Goal: Navigation & Orientation: Find specific page/section

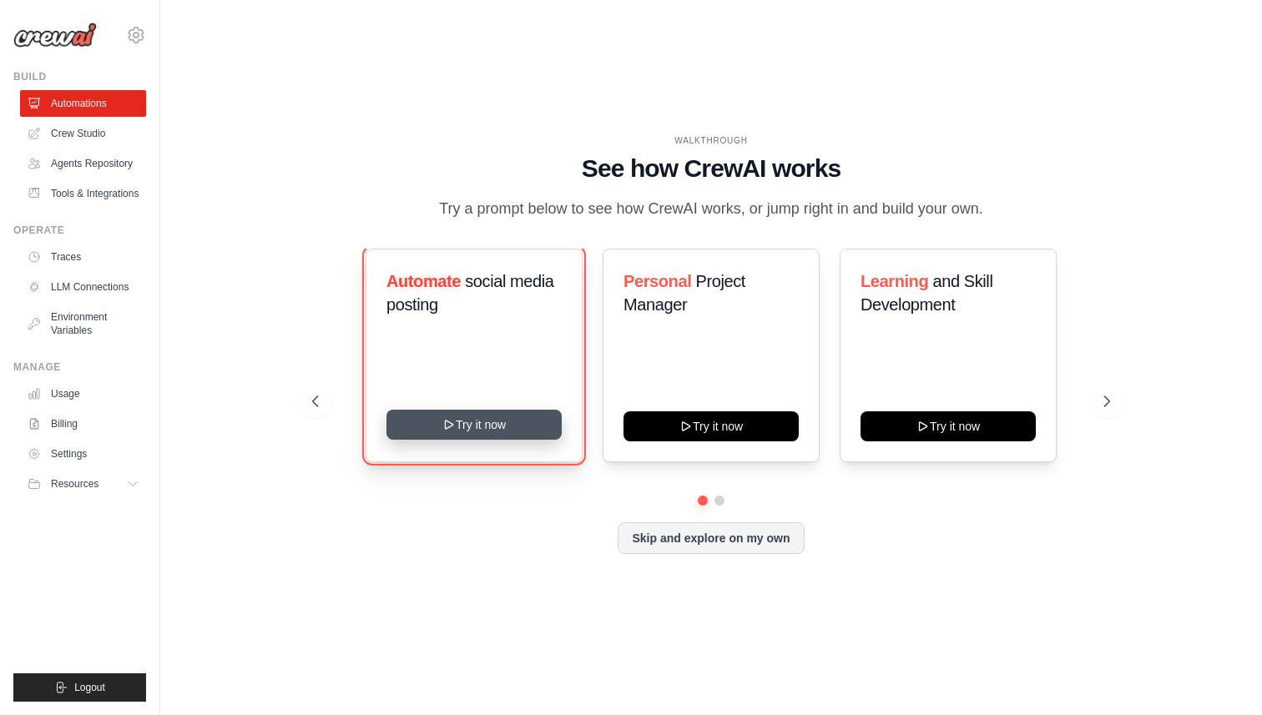
click at [507, 423] on button "Try it now" at bounding box center [473, 425] width 175 height 30
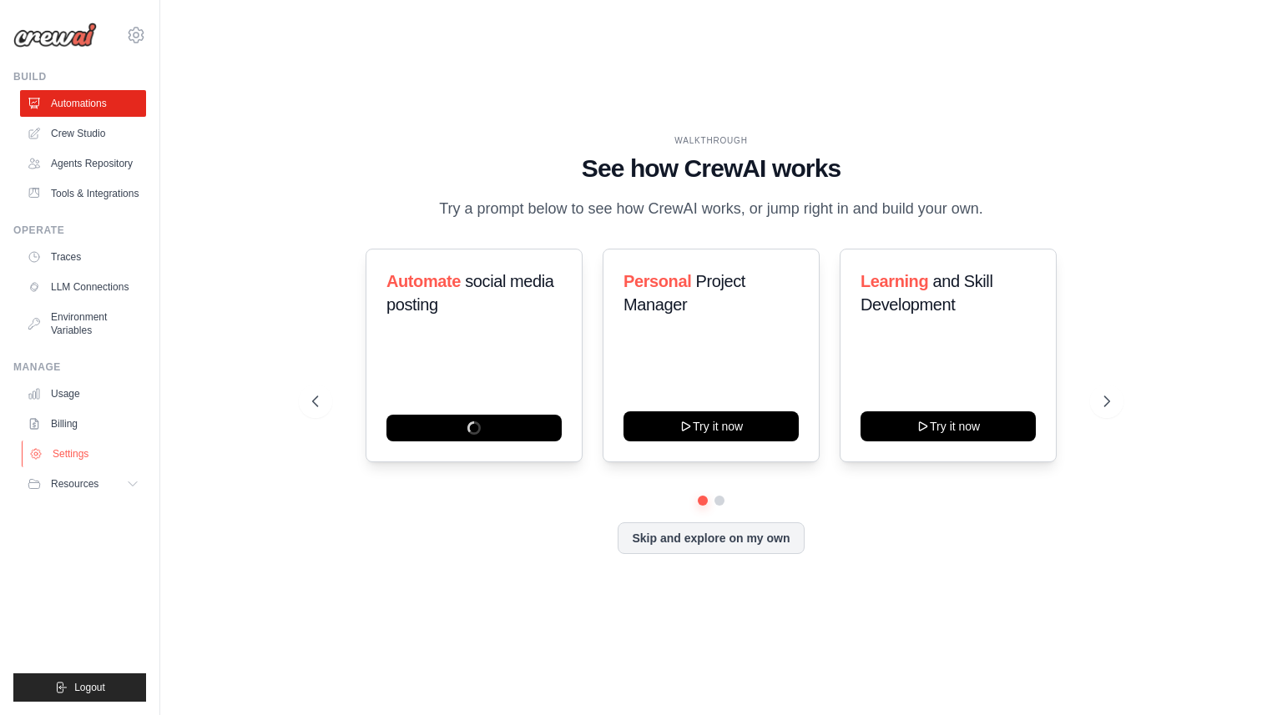
click at [91, 454] on link "Settings" at bounding box center [85, 454] width 126 height 27
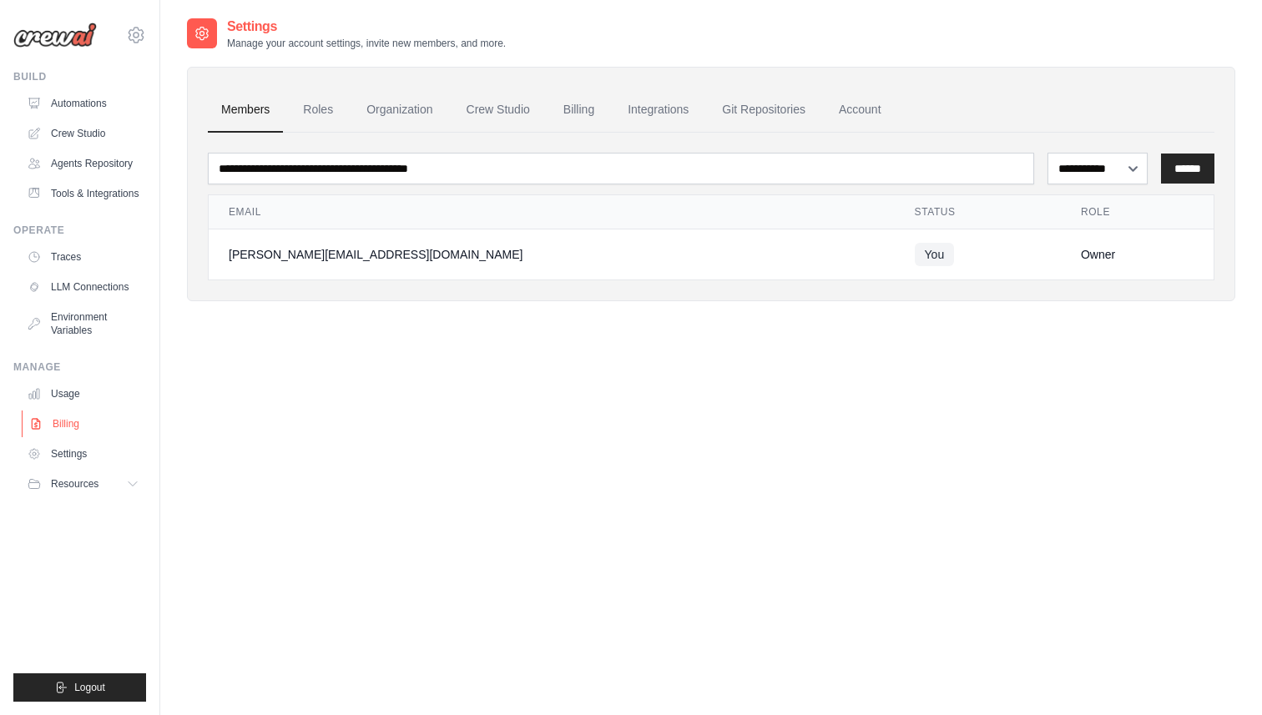
click at [99, 421] on link "Billing" at bounding box center [85, 424] width 126 height 27
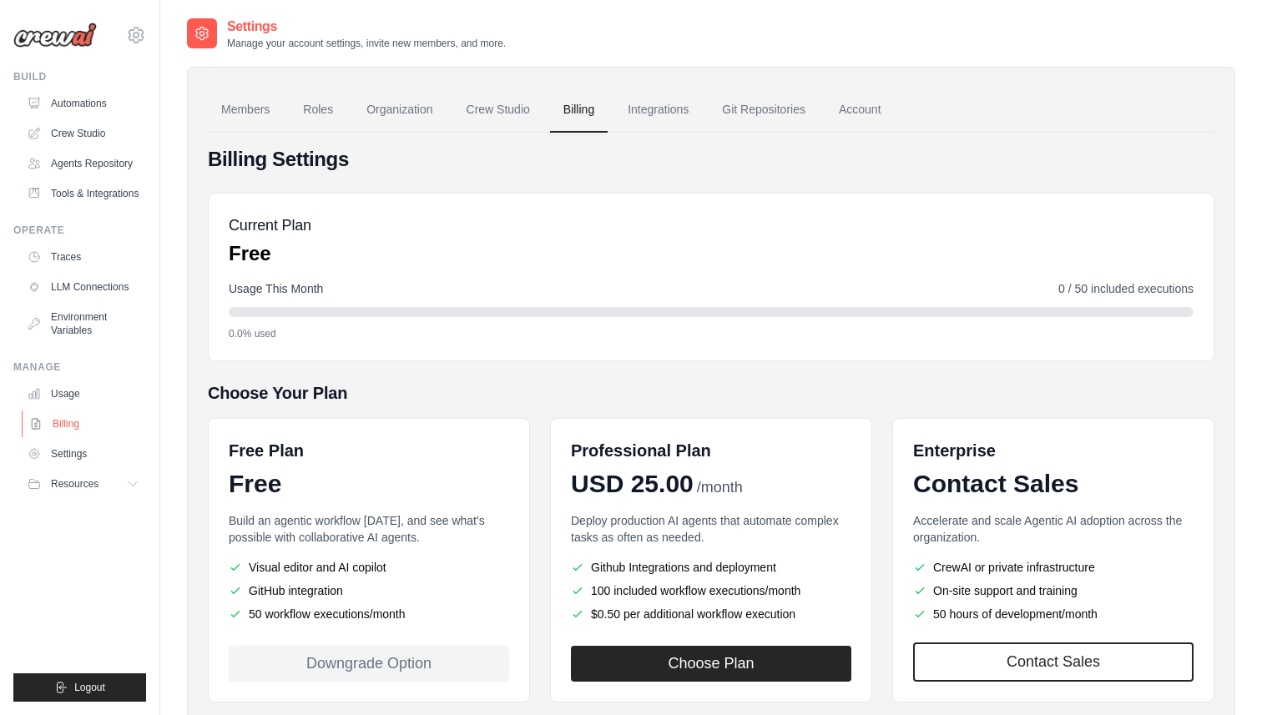
click at [64, 425] on link "Billing" at bounding box center [85, 424] width 126 height 27
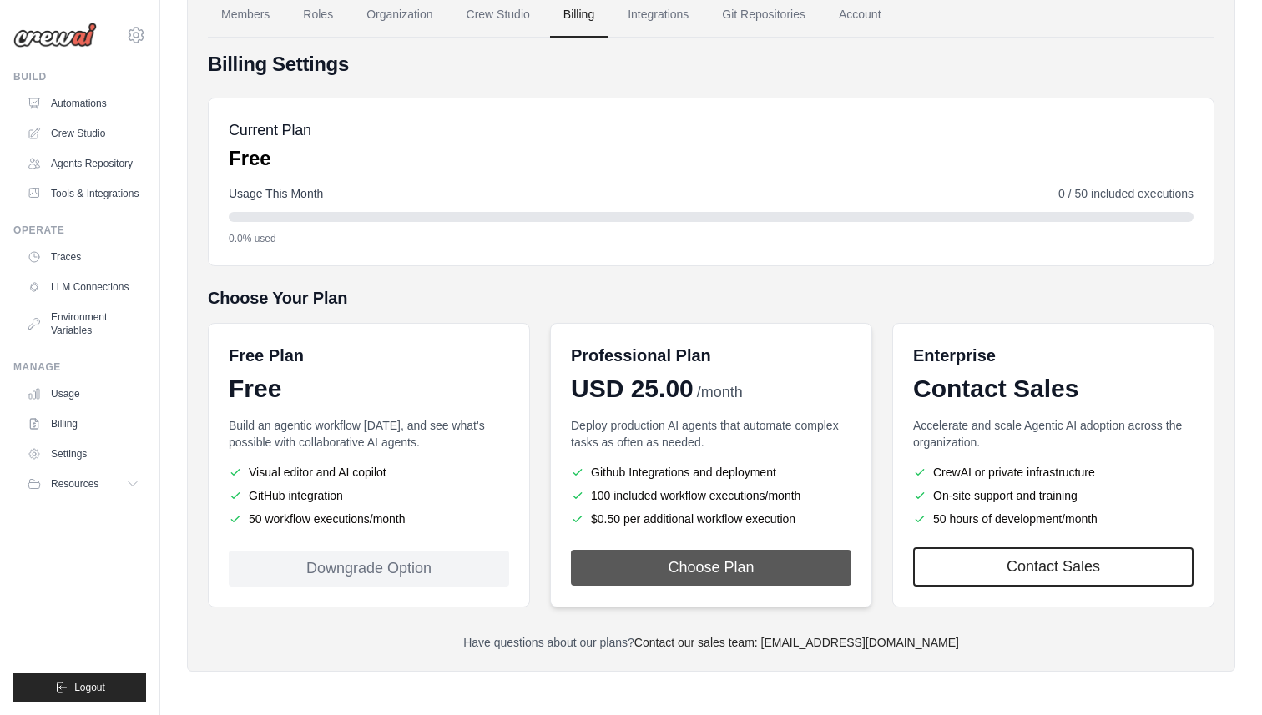
click at [726, 568] on button "Choose Plan" at bounding box center [711, 568] width 280 height 36
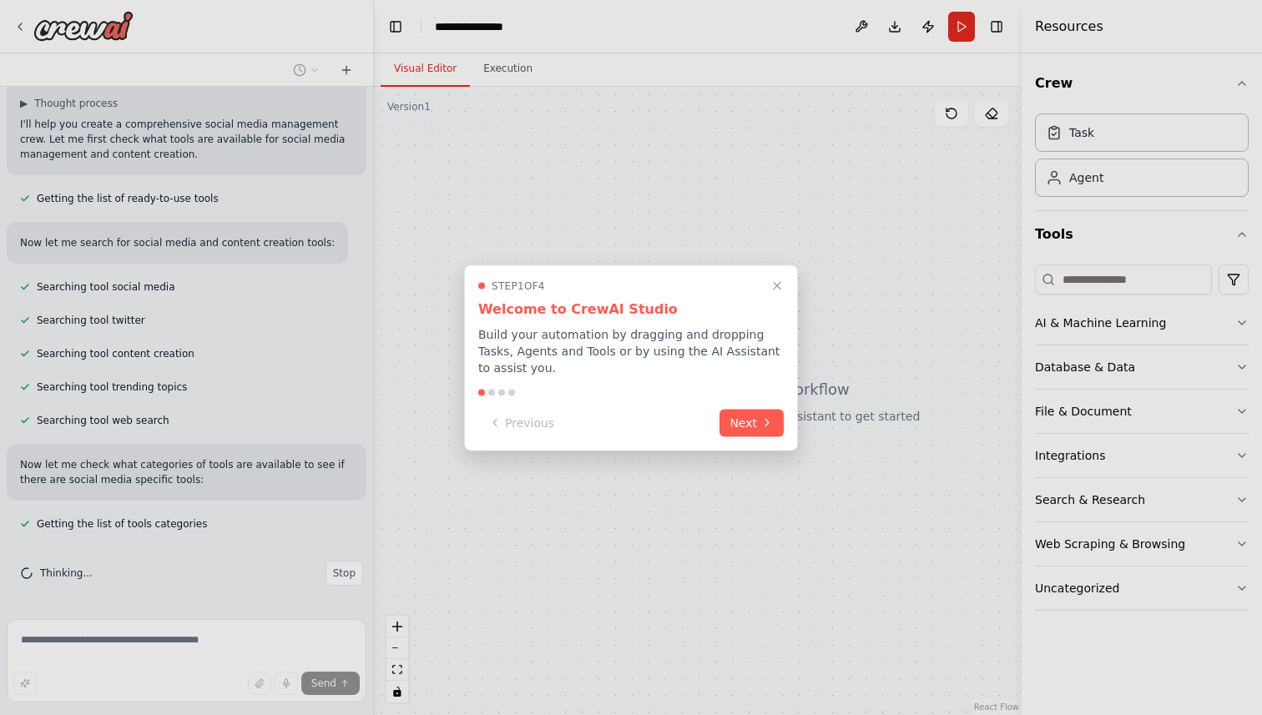
scroll to position [153, 0]
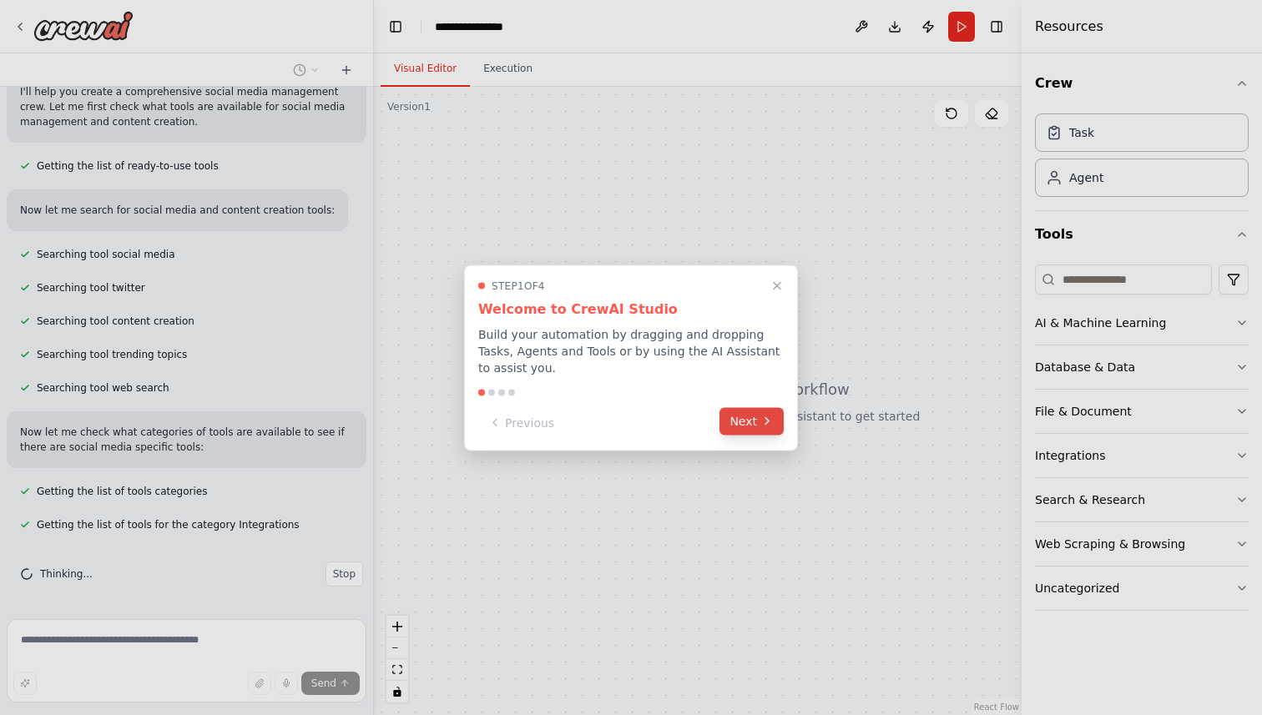
click at [772, 421] on icon at bounding box center [766, 421] width 13 height 13
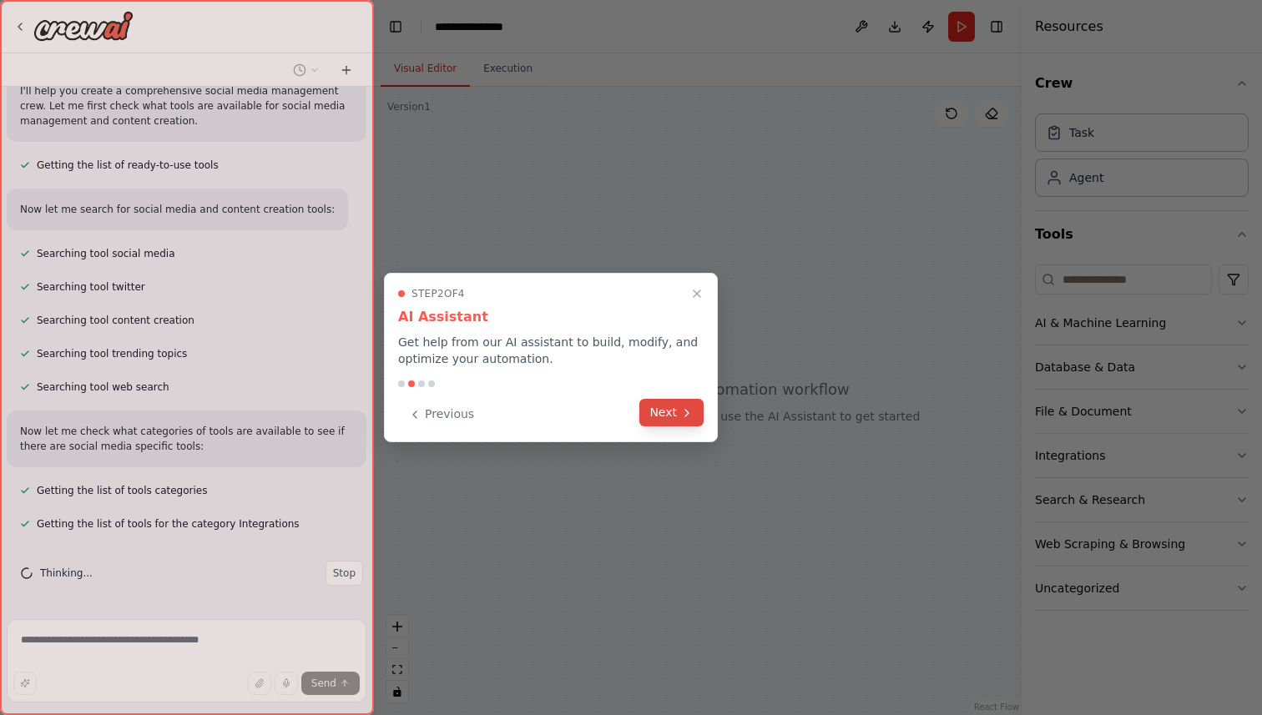
click at [683, 415] on icon at bounding box center [686, 412] width 13 height 13
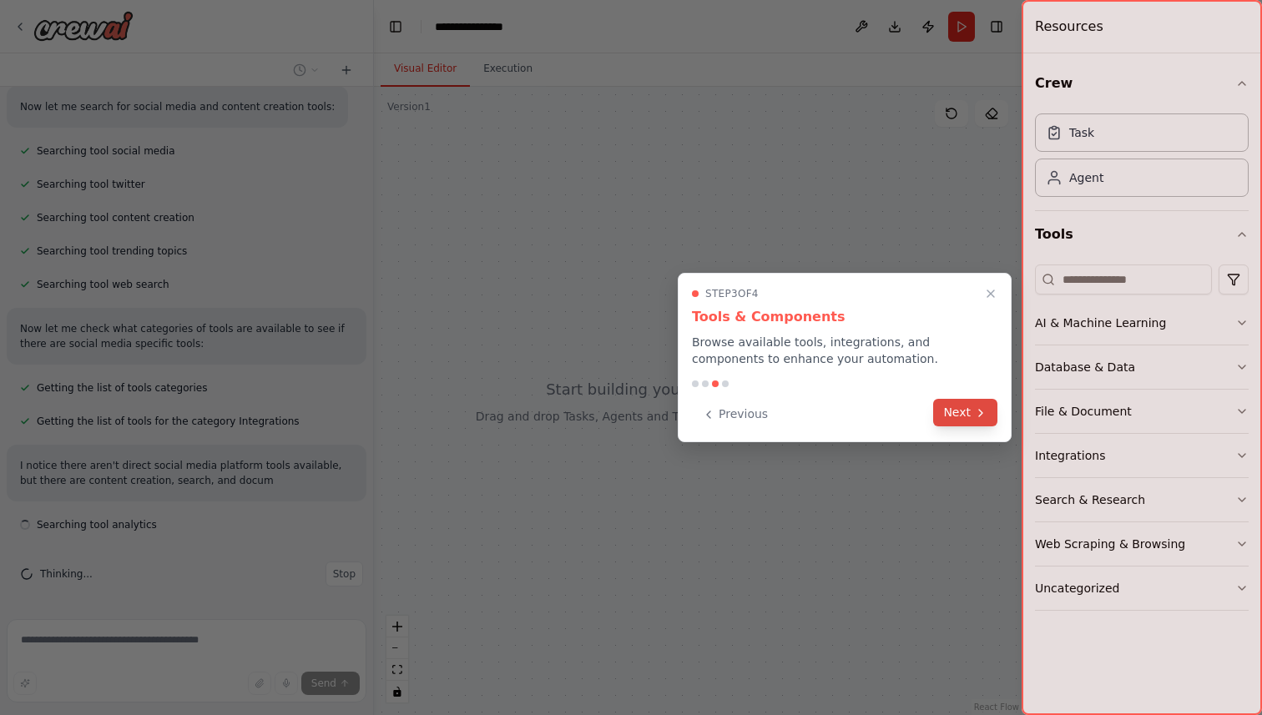
click at [987, 415] on button "Next" at bounding box center [965, 413] width 64 height 28
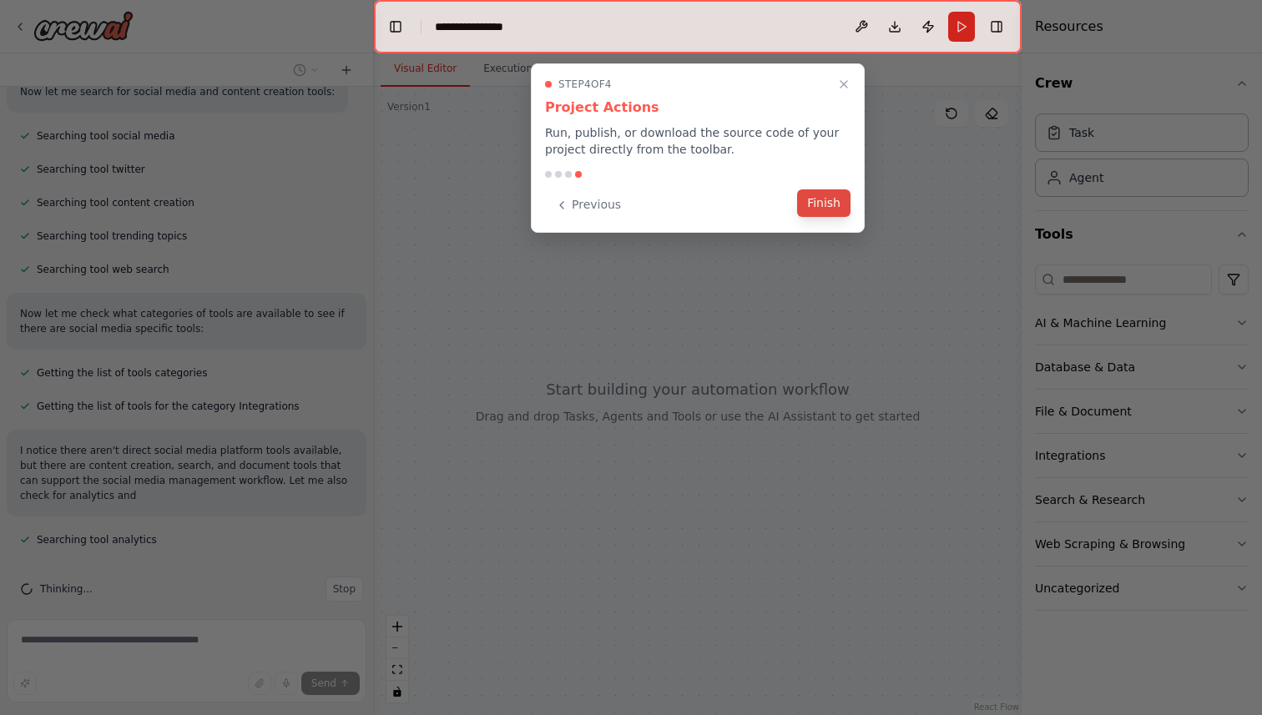
scroll to position [286, 0]
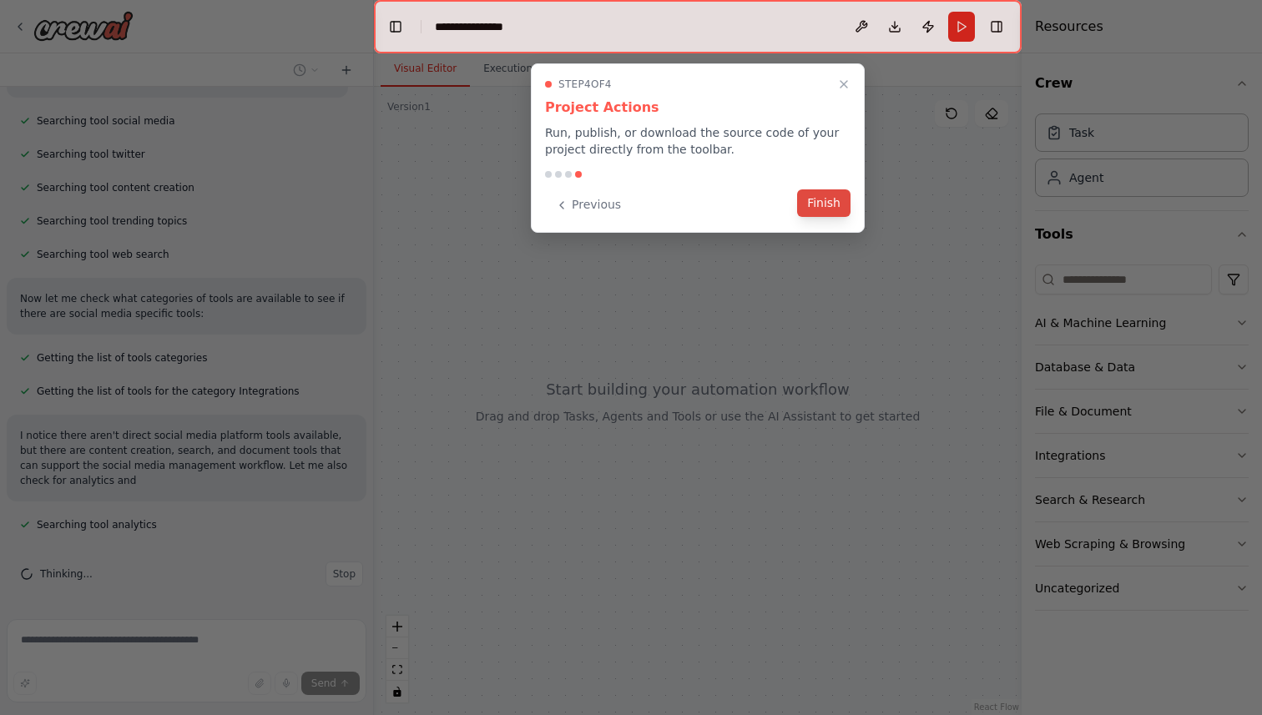
click at [823, 198] on button "Finish" at bounding box center [823, 203] width 53 height 28
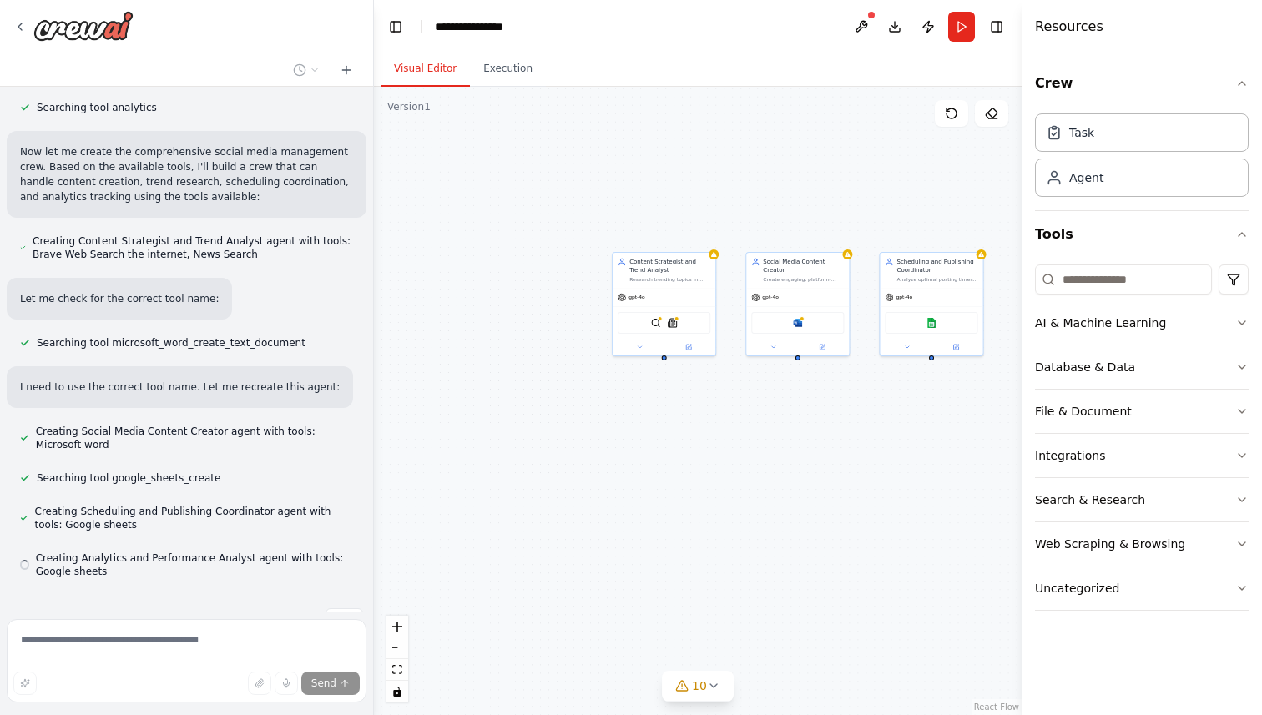
scroll to position [750, 0]
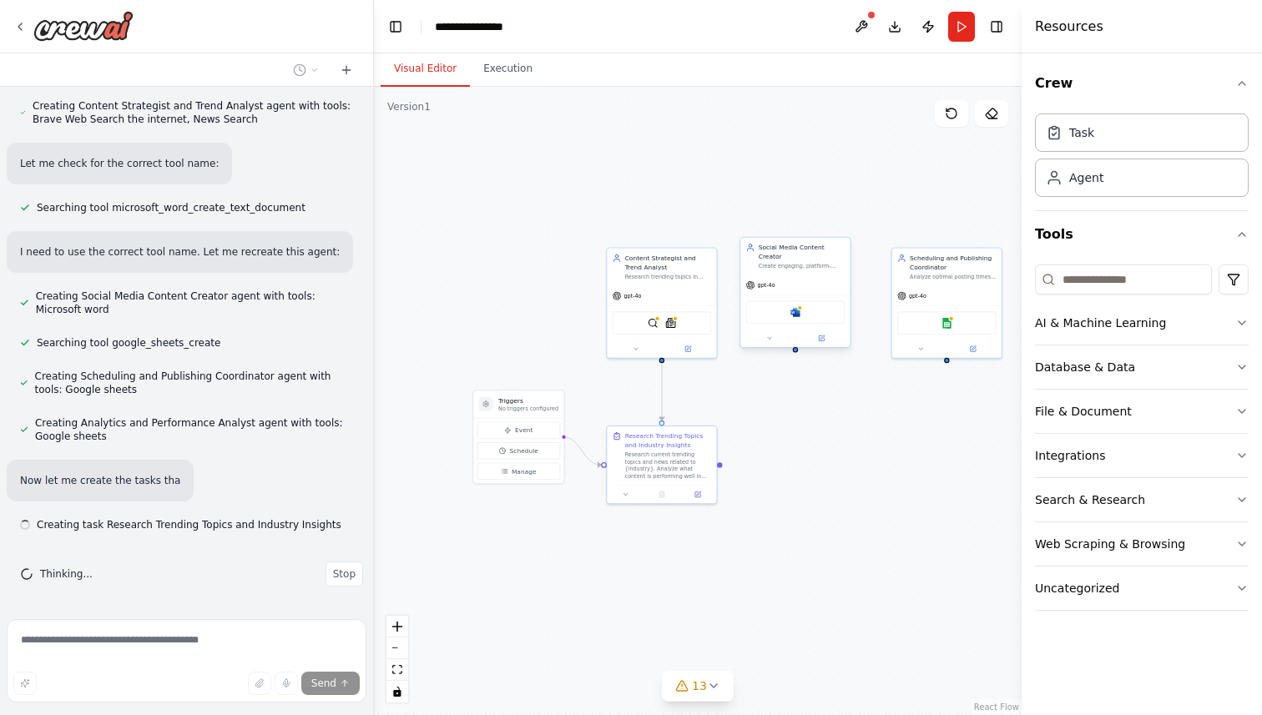
click at [794, 299] on div "Microsoft word" at bounding box center [794, 312] width 109 height 34
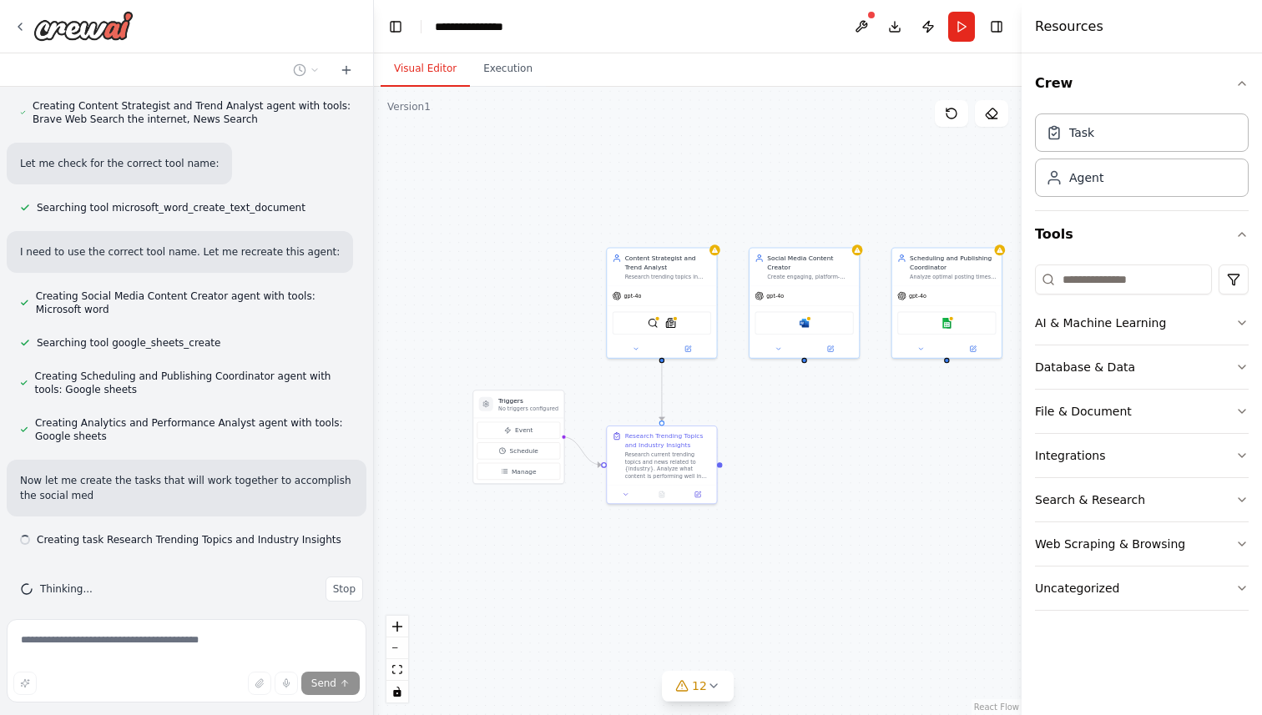
scroll to position [854, 0]
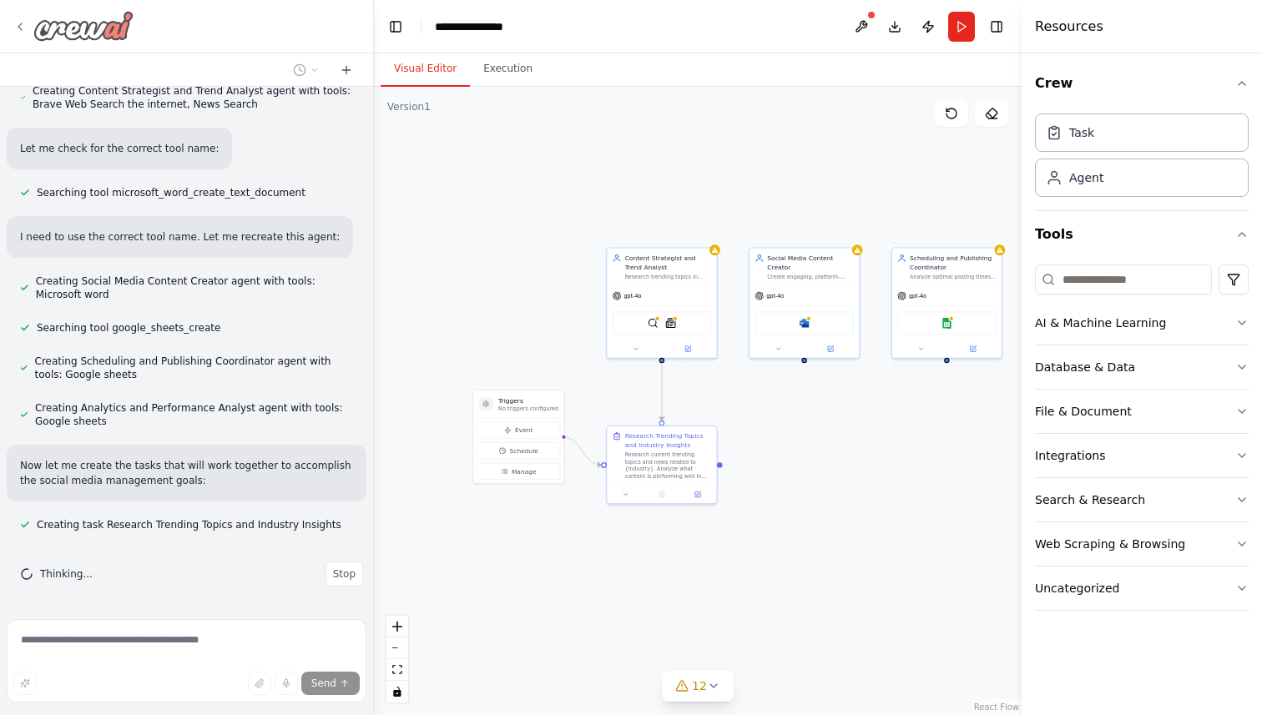
click at [26, 21] on icon at bounding box center [19, 26] width 13 height 13
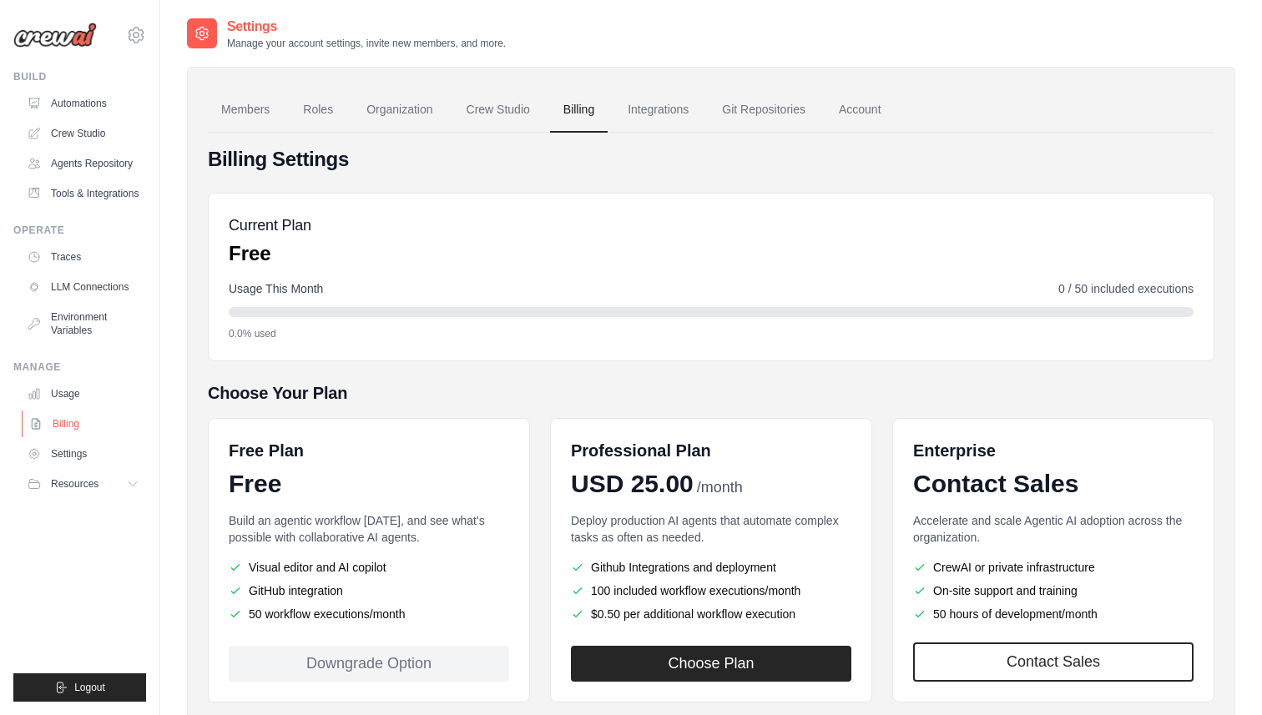
click at [72, 421] on link "Billing" at bounding box center [85, 424] width 126 height 27
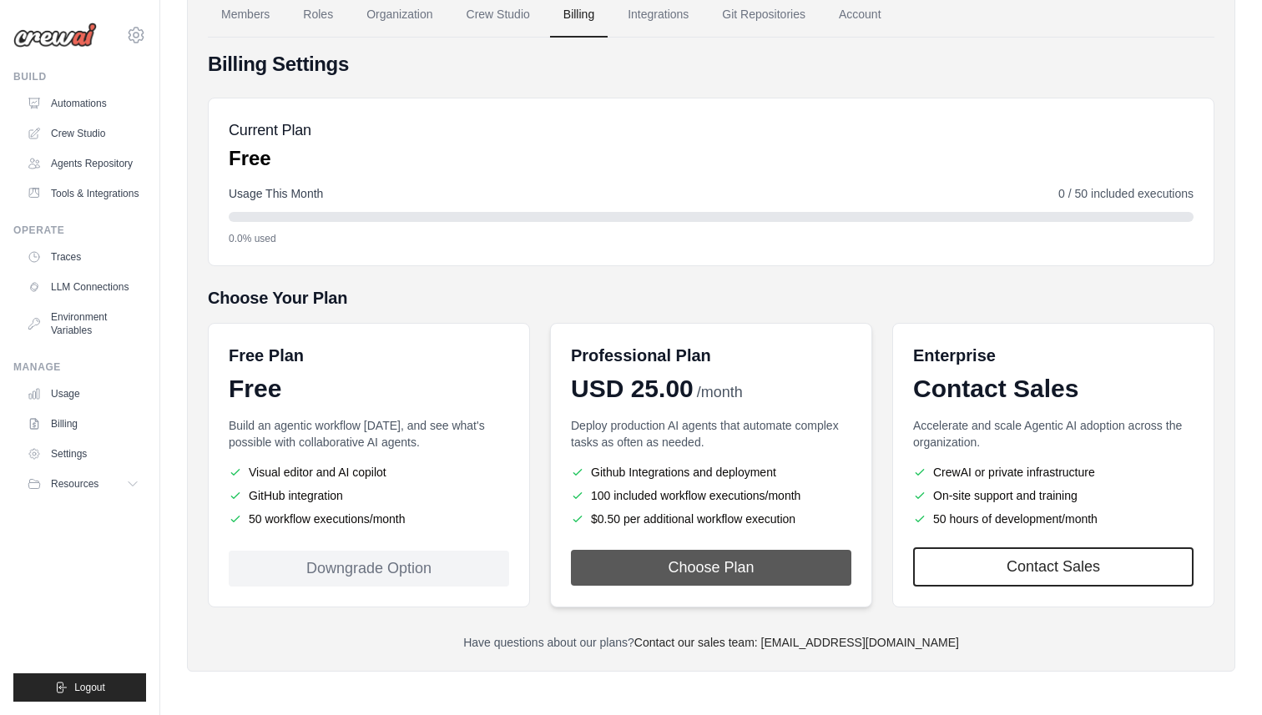
click at [735, 570] on button "Choose Plan" at bounding box center [711, 568] width 280 height 36
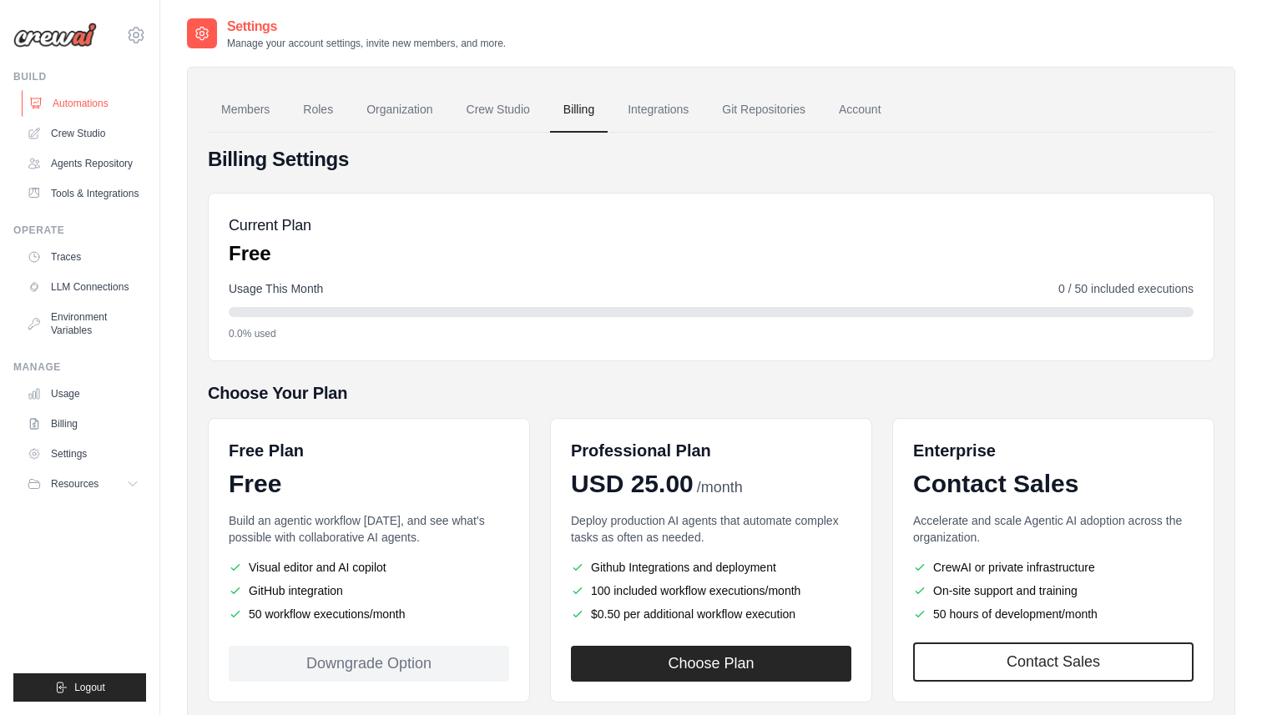
click at [102, 107] on link "Automations" at bounding box center [85, 103] width 126 height 27
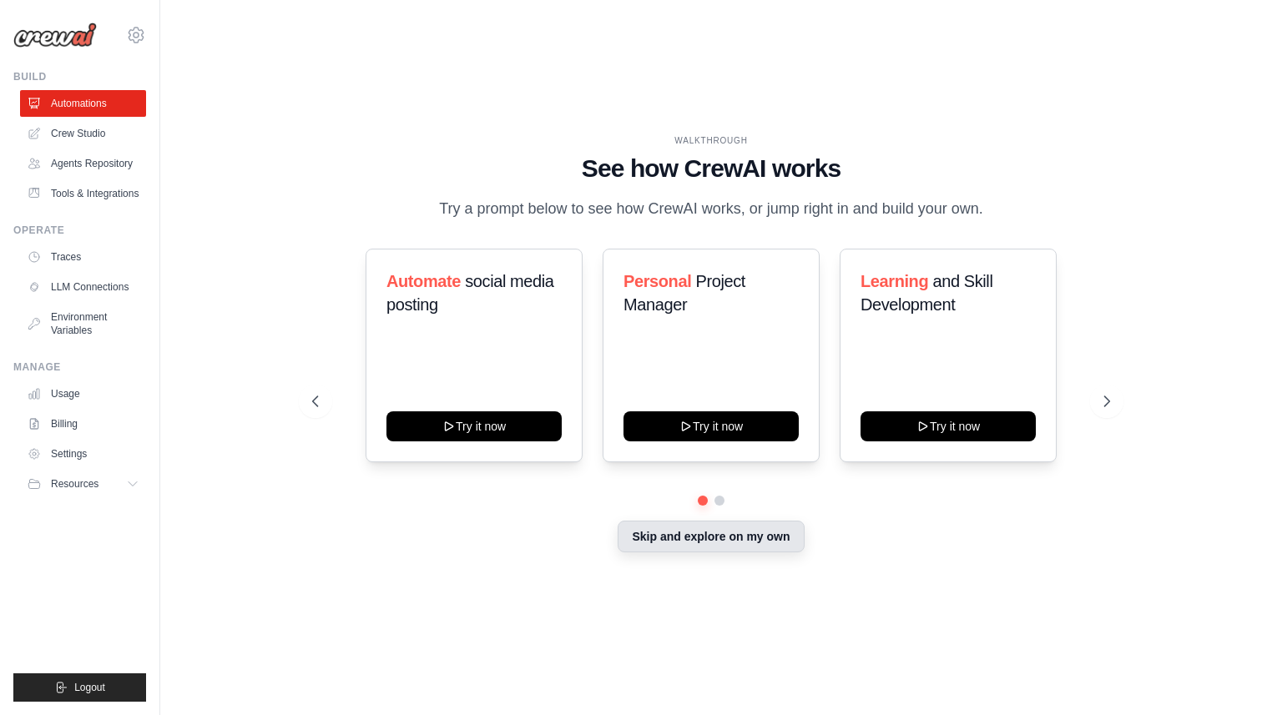
click at [703, 542] on button "Skip and explore on my own" at bounding box center [711, 537] width 186 height 32
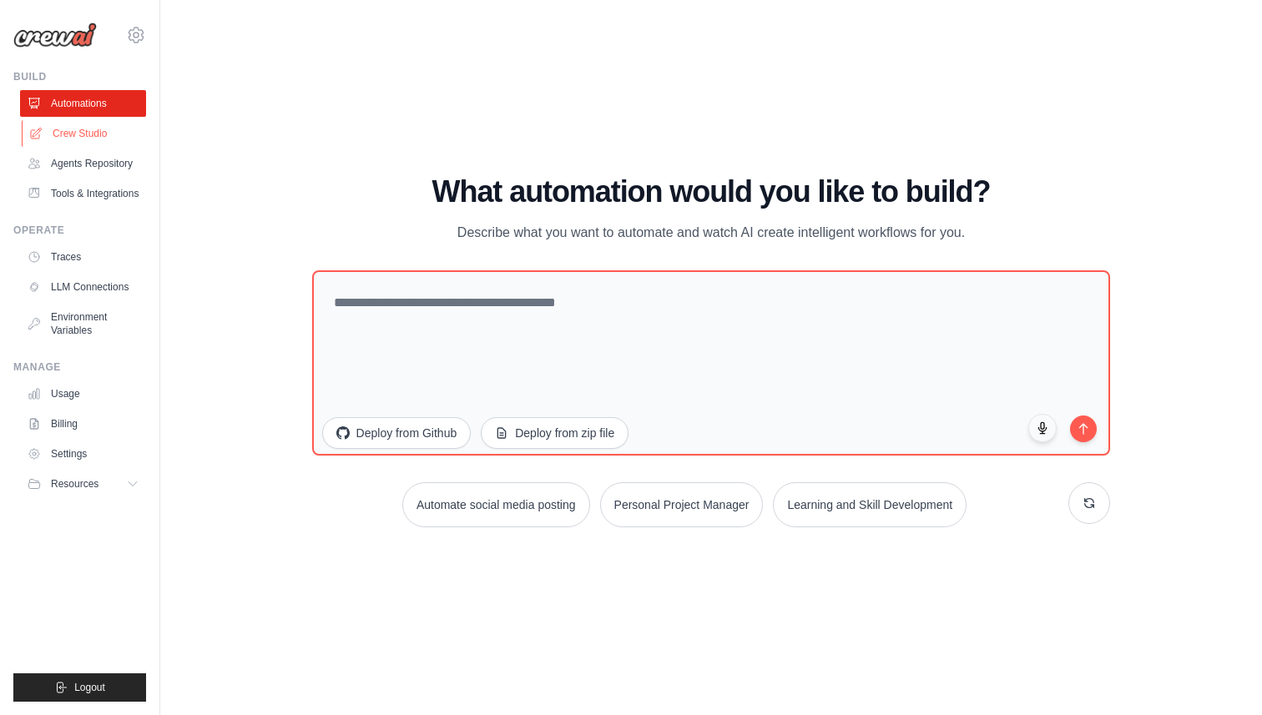
click at [105, 135] on link "Crew Studio" at bounding box center [85, 133] width 126 height 27
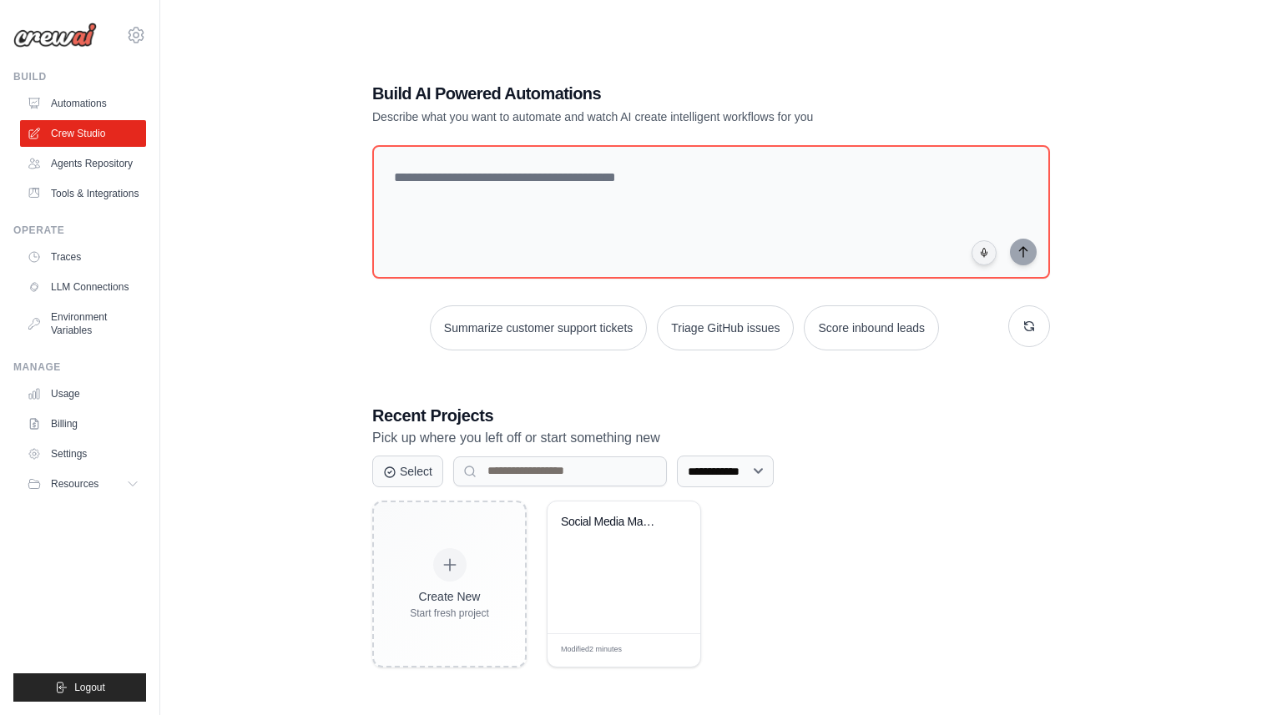
scroll to position [33, 0]
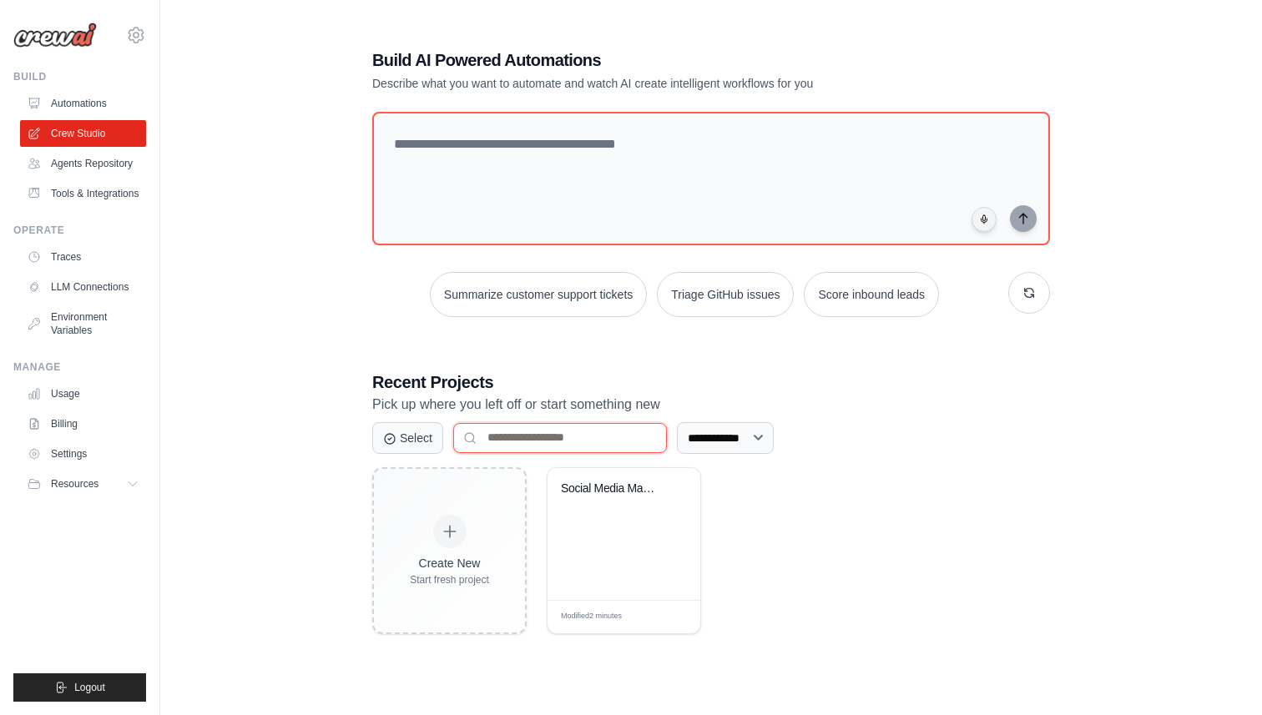
click at [537, 430] on input at bounding box center [560, 438] width 214 height 30
click at [774, 447] on select "**********" at bounding box center [725, 438] width 97 height 32
click at [120, 194] on link "Tools & Integrations" at bounding box center [85, 193] width 126 height 27
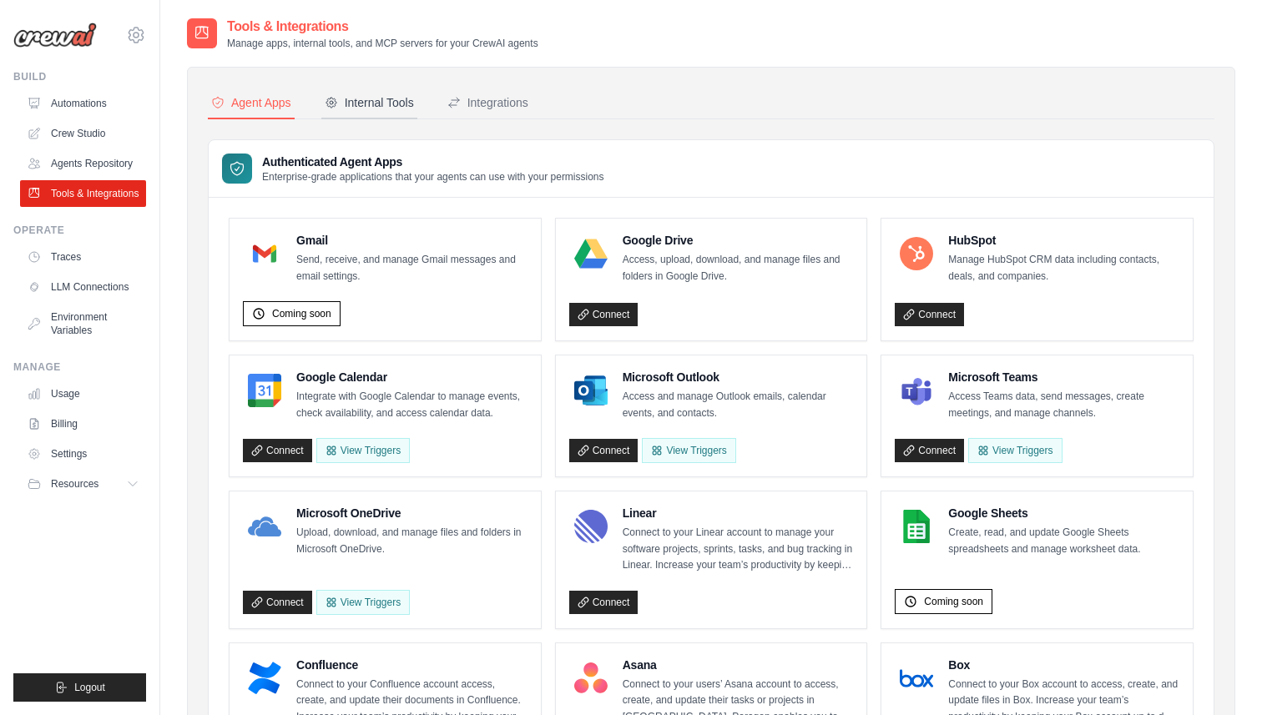
click at [382, 103] on div "Internal Tools" at bounding box center [369, 102] width 89 height 17
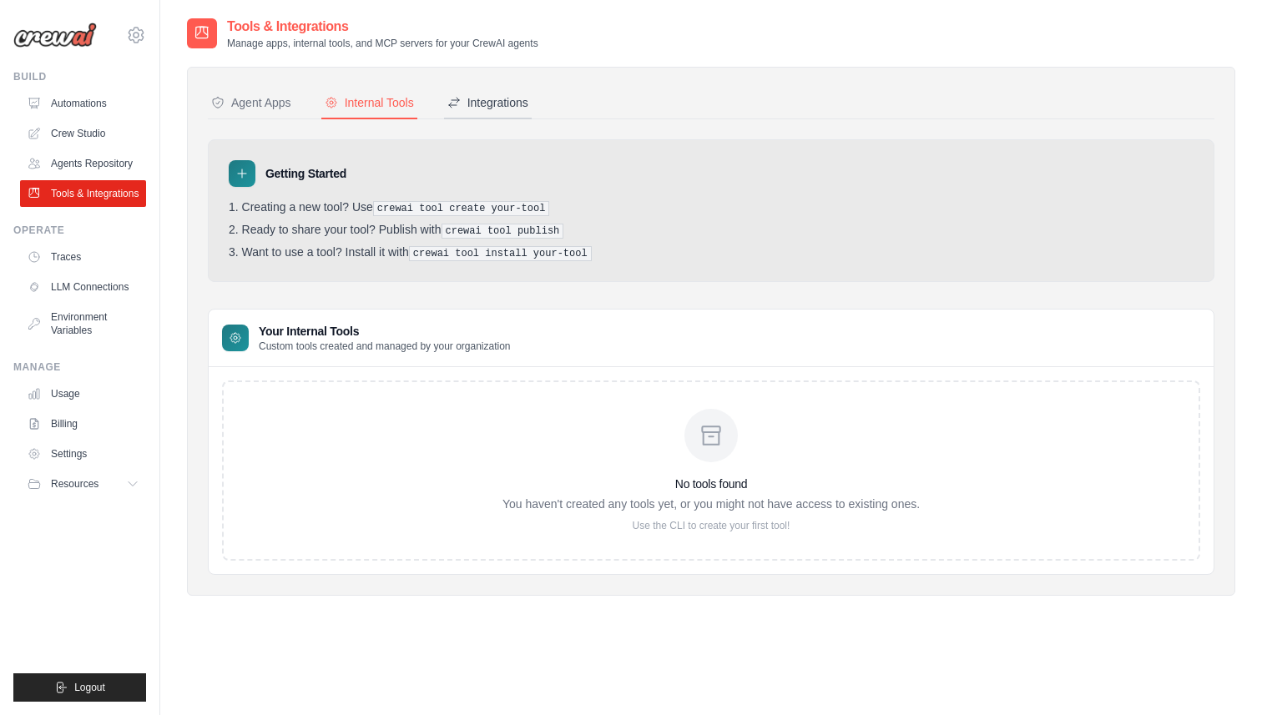
click at [522, 113] on button "Integrations" at bounding box center [488, 104] width 88 height 32
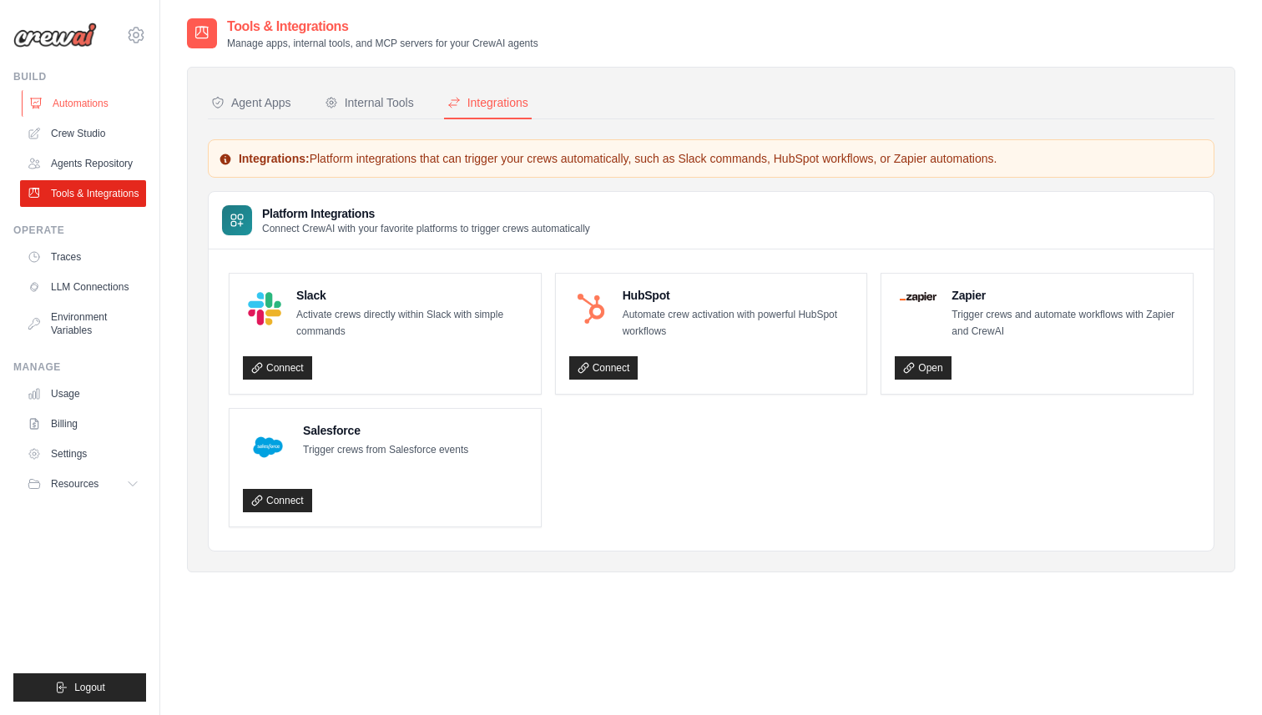
click at [99, 98] on link "Automations" at bounding box center [85, 103] width 126 height 27
